Goal: Register for event/course: Register for event/course

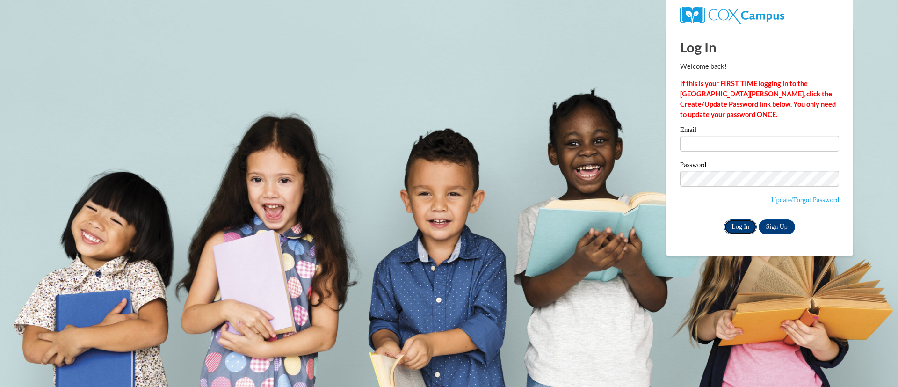
click at [737, 223] on input "Log In" at bounding box center [740, 226] width 33 height 15
click at [696, 134] on label "Email" at bounding box center [759, 130] width 159 height 9
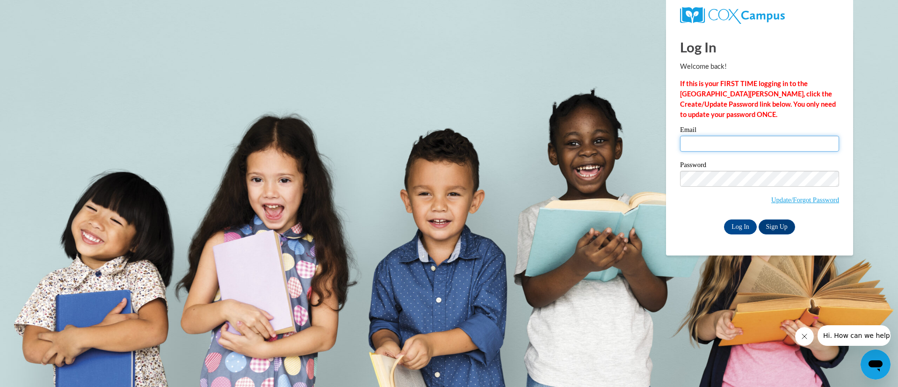
click at [696, 136] on input "Email" at bounding box center [759, 144] width 159 height 16
click at [585, 175] on body "Log In Welcome back! If this is your FIRST TIME logging in to the NEW Cox Campu…" at bounding box center [449, 193] width 898 height 387
click at [442, 182] on body "Log In Welcome back! If this is your FIRST TIME logging in to the NEW Cox Campu…" at bounding box center [449, 193] width 898 height 387
click at [204, 114] on body "Log In Welcome back! If this is your FIRST TIME logging in to the NEW Cox Campu…" at bounding box center [449, 193] width 898 height 387
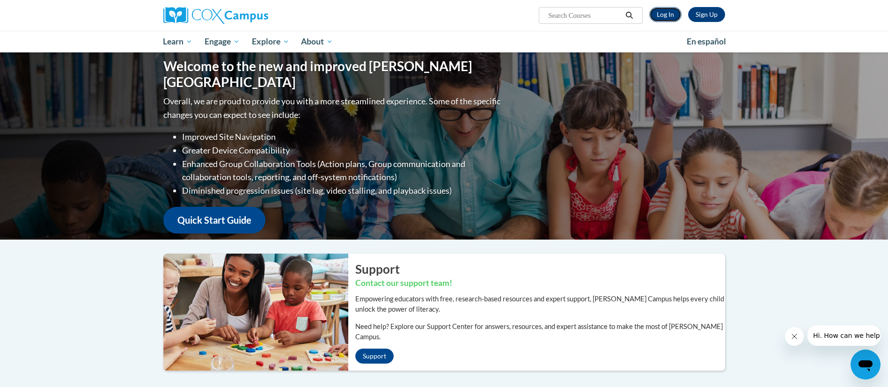
click at [665, 15] on link "Log In" at bounding box center [665, 14] width 32 height 15
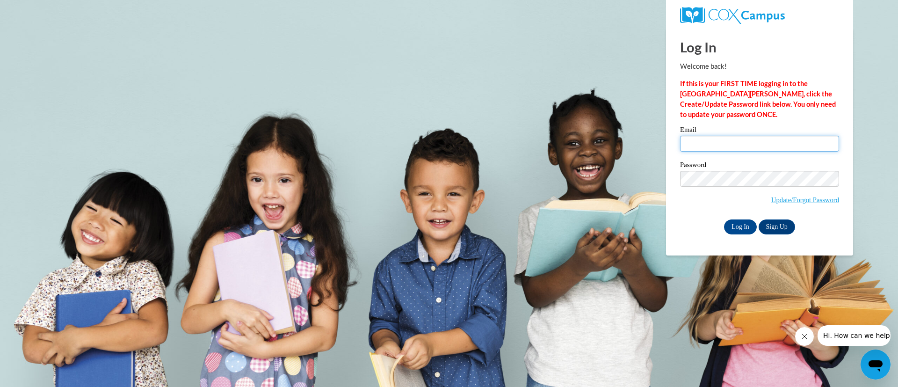
click at [690, 136] on input "Email" at bounding box center [759, 144] width 159 height 16
click at [691, 138] on input "Email" at bounding box center [759, 144] width 159 height 16
click at [81, 164] on body "Log In Welcome back! If this is your FIRST TIME logging in to the NEW Cox Campu…" at bounding box center [449, 193] width 898 height 387
drag, startPoint x: 0, startPoint y: 7, endPoint x: 429, endPoint y: 82, distance: 435.6
click at [429, 82] on body "Log In Welcome back! If this is your FIRST TIME logging in to the NEW Cox Campu…" at bounding box center [449, 193] width 898 height 387
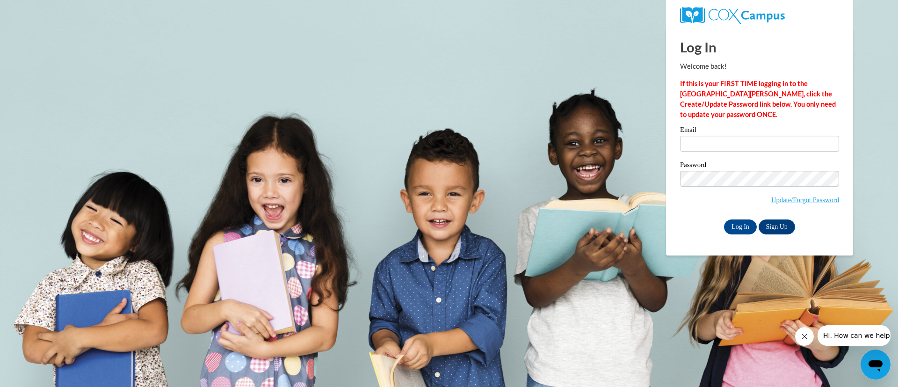
drag, startPoint x: 653, startPoint y: 7, endPoint x: 497, endPoint y: 87, distance: 175.2
click at [497, 87] on body "Log In Welcome back! If this is your FIRST TIME logging in to the NEW Cox Campu…" at bounding box center [449, 193] width 898 height 387
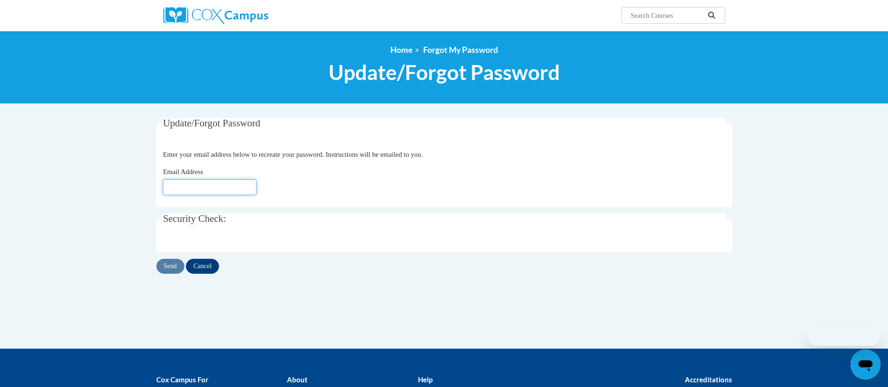
click at [195, 191] on input "Email Address" at bounding box center [210, 187] width 94 height 16
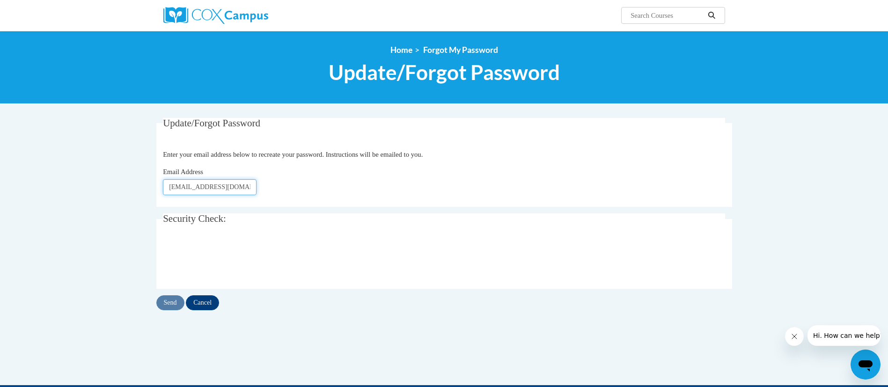
type input "nozarl@w-csd.org"
click at [169, 303] on input "Send" at bounding box center [170, 302] width 28 height 15
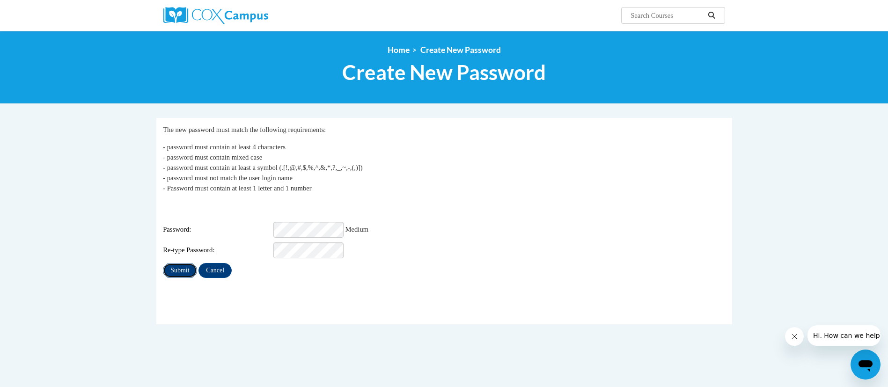
click at [170, 266] on input "Submit" at bounding box center [180, 270] width 34 height 15
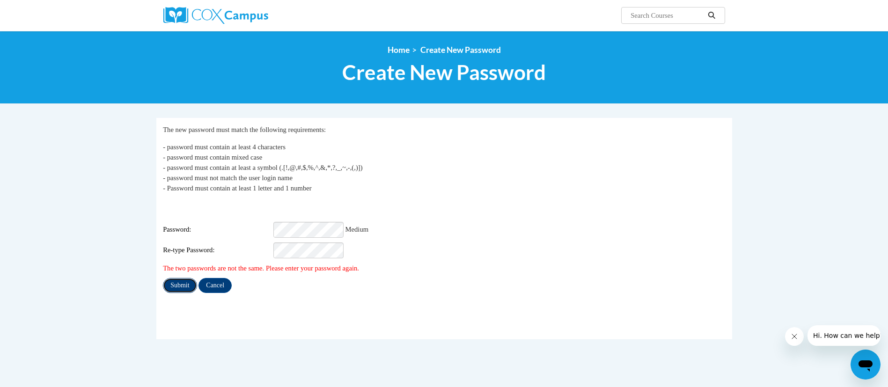
click at [176, 281] on input "Submit" at bounding box center [180, 285] width 34 height 15
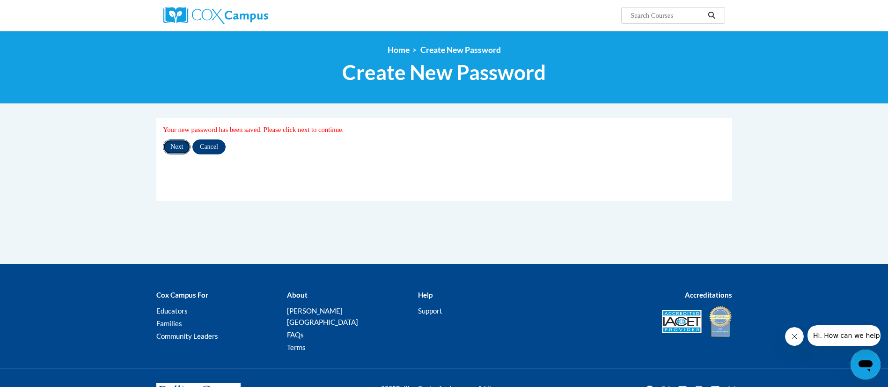
click at [174, 147] on input "Next" at bounding box center [177, 146] width 28 height 15
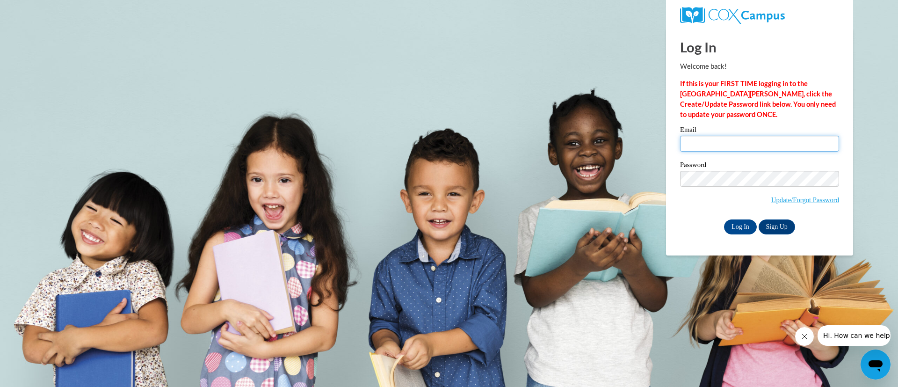
click at [733, 148] on input "Email" at bounding box center [759, 144] width 159 height 16
type input "nozarl@w-csd.org"
click at [738, 226] on input "Log In" at bounding box center [740, 226] width 33 height 15
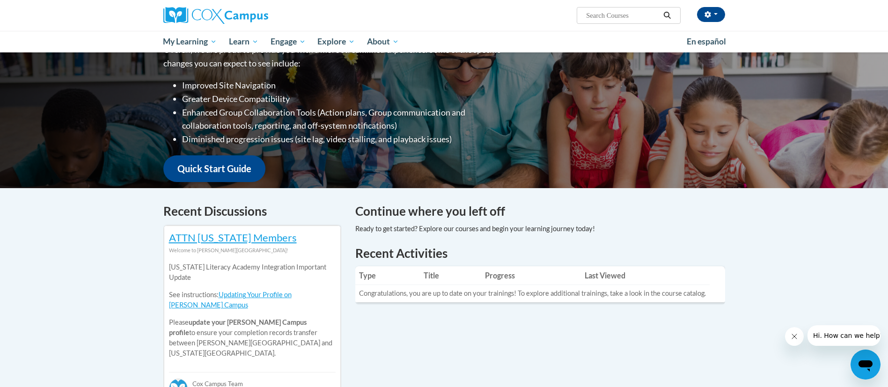
scroll to position [70, 0]
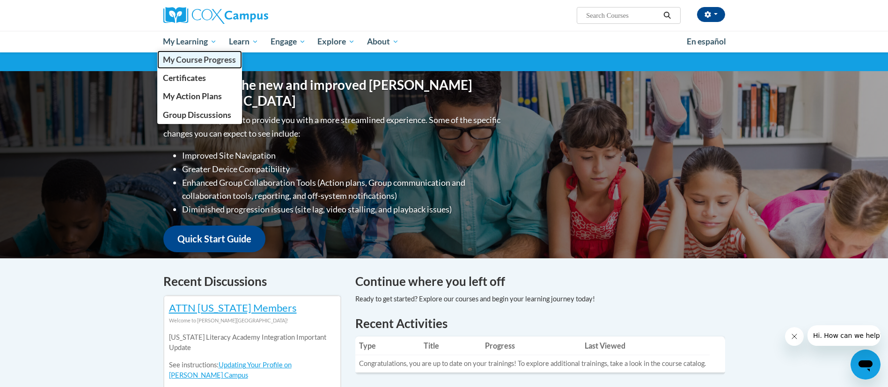
click at [201, 64] on span "My Course Progress" at bounding box center [199, 60] width 73 height 10
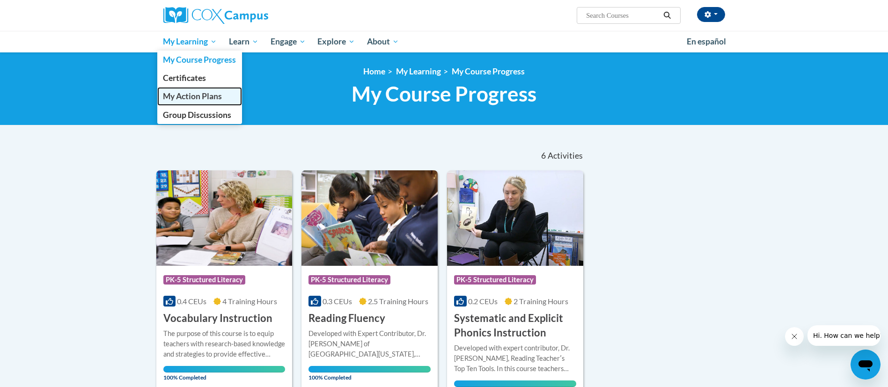
click at [194, 98] on span "My Action Plans" at bounding box center [192, 96] width 59 height 10
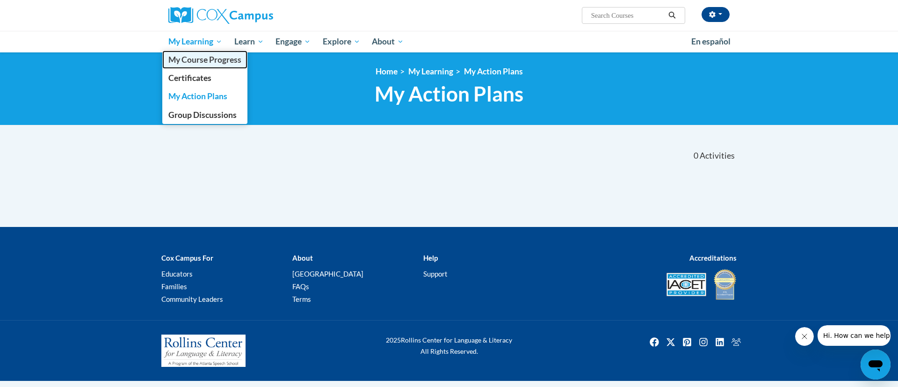
click at [216, 60] on span "My Course Progress" at bounding box center [204, 60] width 73 height 10
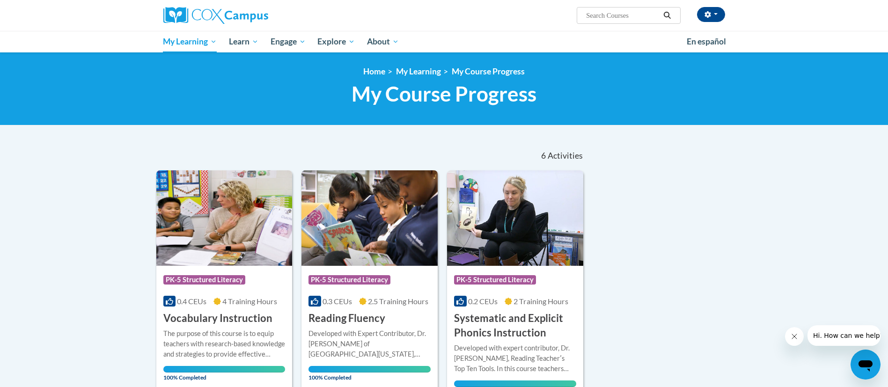
click at [598, 17] on input "Search..." at bounding box center [622, 15] width 75 height 11
paste input "Meaningful Read Alouds for Vocabulary & Oral Language Comprehension"
type input "Meaningful Read Alouds for Vocabulary & Oral Language Comprehension"
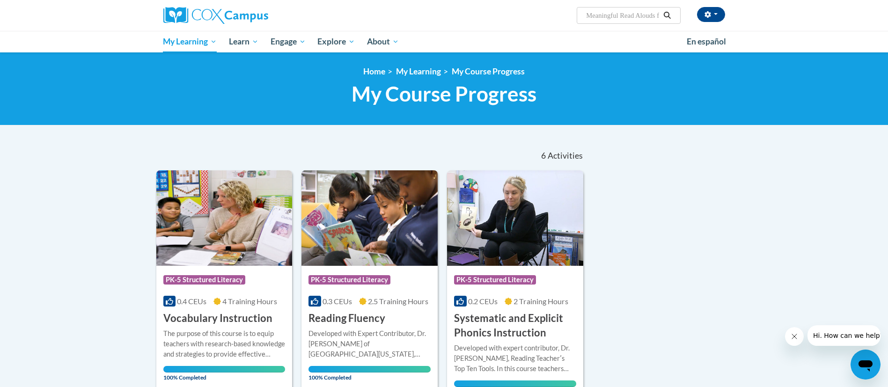
click at [667, 16] on icon "Search" at bounding box center [666, 15] width 7 height 7
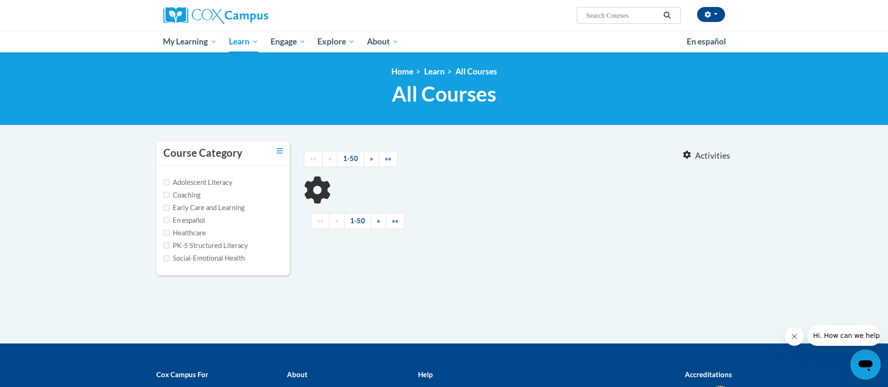
type input "Meaningful Read Alouds for Vocabulary"
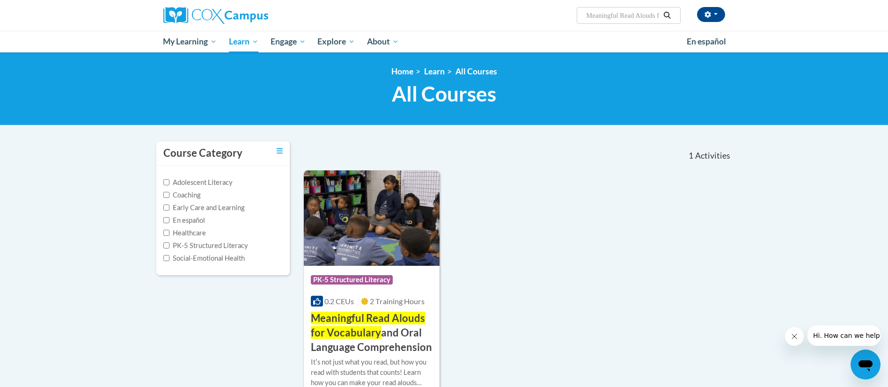
scroll to position [140, 0]
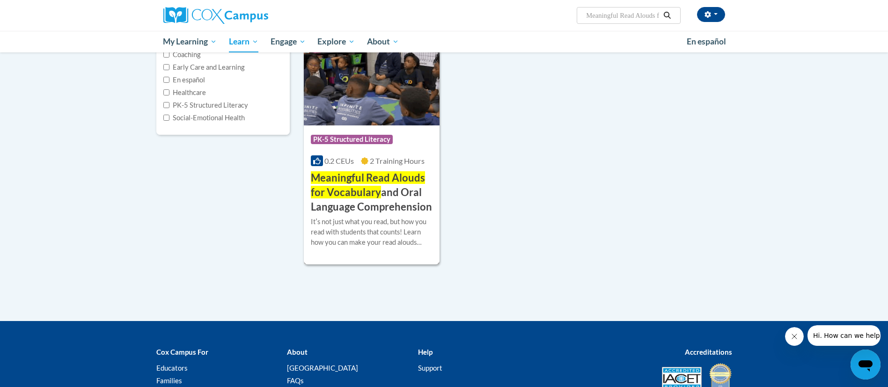
click at [345, 186] on span "Meaningful Read Alouds for Vocabulary" at bounding box center [368, 184] width 114 height 27
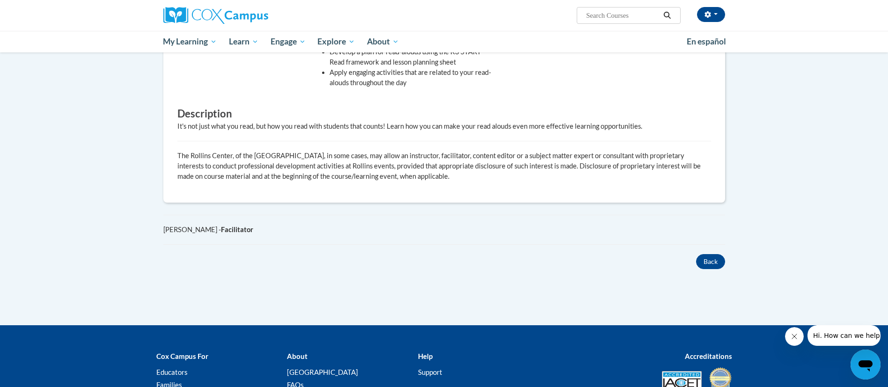
scroll to position [140, 0]
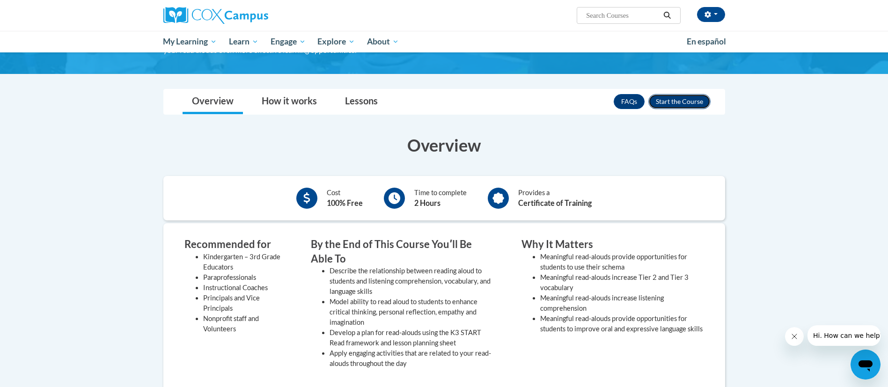
click at [685, 107] on button "Enroll" at bounding box center [679, 101] width 62 height 15
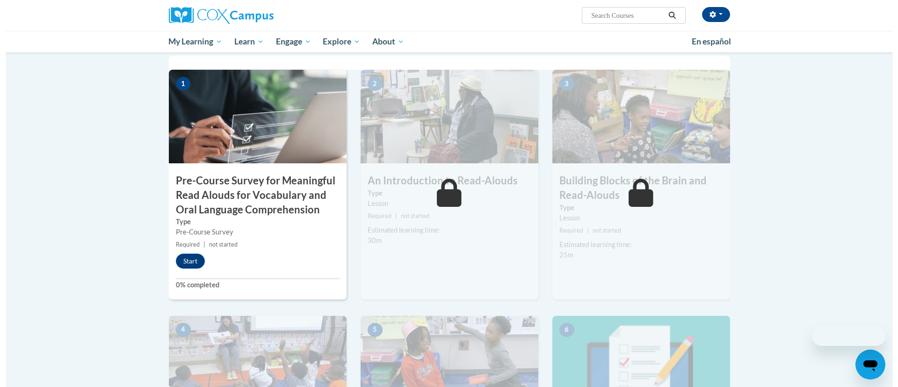
scroll to position [281, 0]
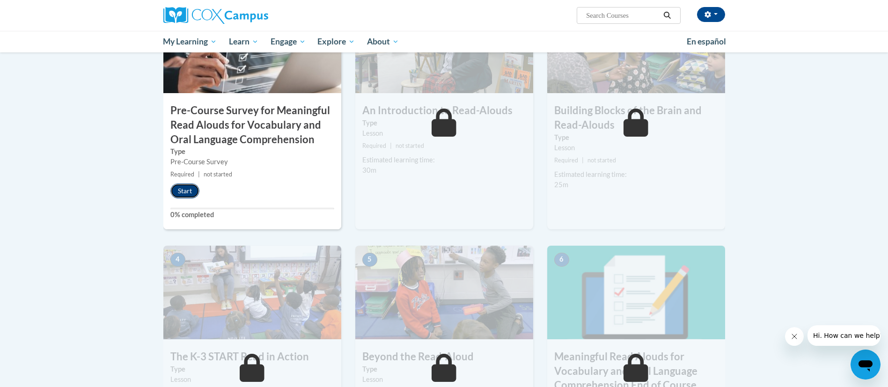
click at [187, 190] on button "Start" at bounding box center [184, 190] width 29 height 15
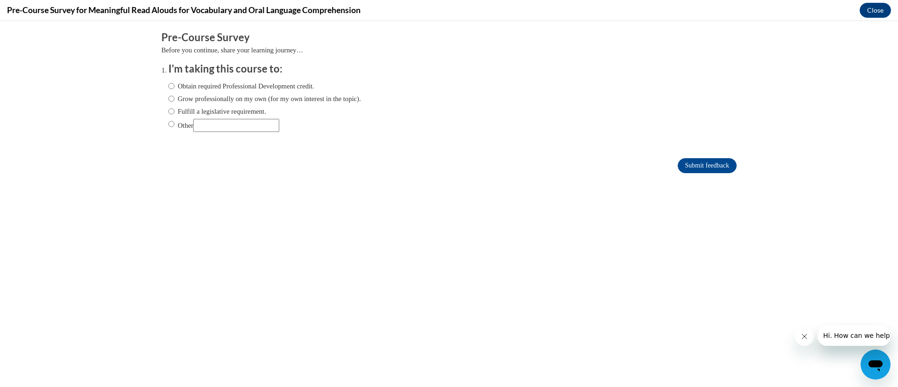
scroll to position [0, 0]
click at [168, 84] on input "Obtain required Professional Development credit." at bounding box center [171, 86] width 6 height 10
radio input "true"
click at [682, 161] on input "Submit feedback" at bounding box center [707, 165] width 59 height 15
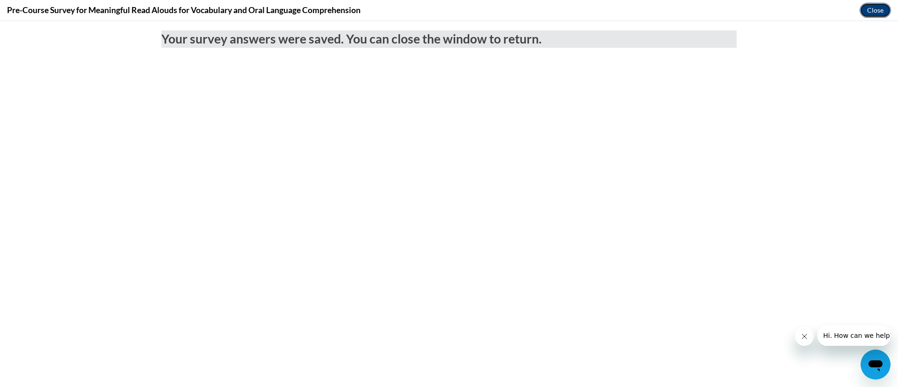
click at [875, 12] on button "Close" at bounding box center [875, 10] width 31 height 15
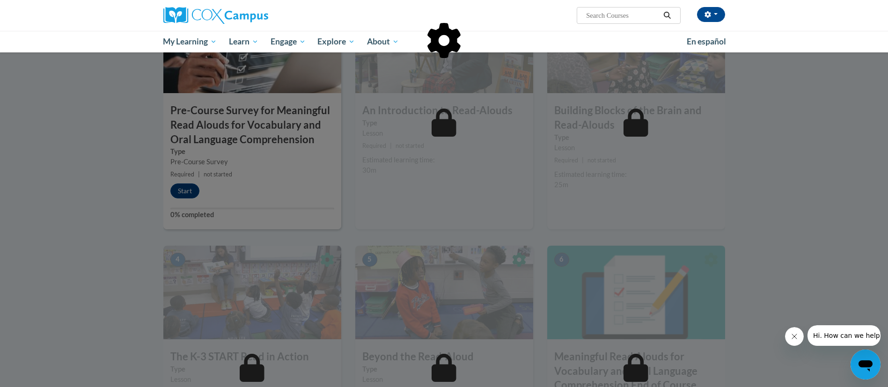
click at [181, 192] on div at bounding box center [444, 193] width 888 height 387
